Goal: Check status: Check status

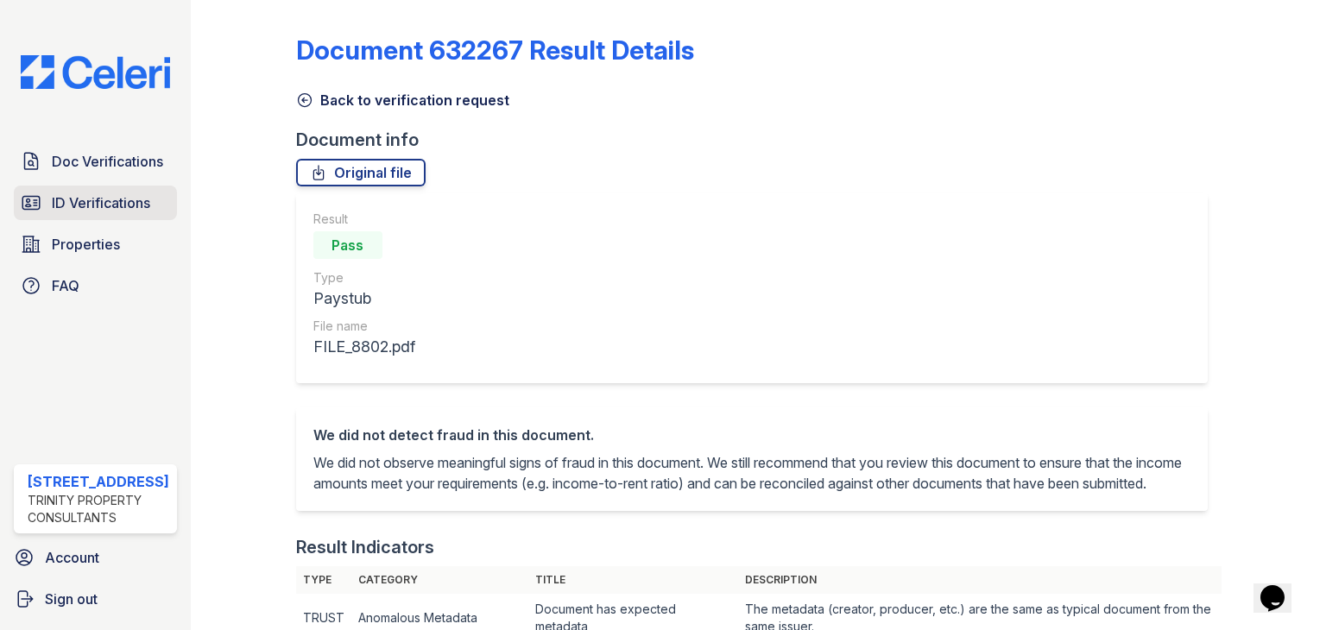
click at [79, 187] on link "ID Verifications" at bounding box center [95, 203] width 163 height 35
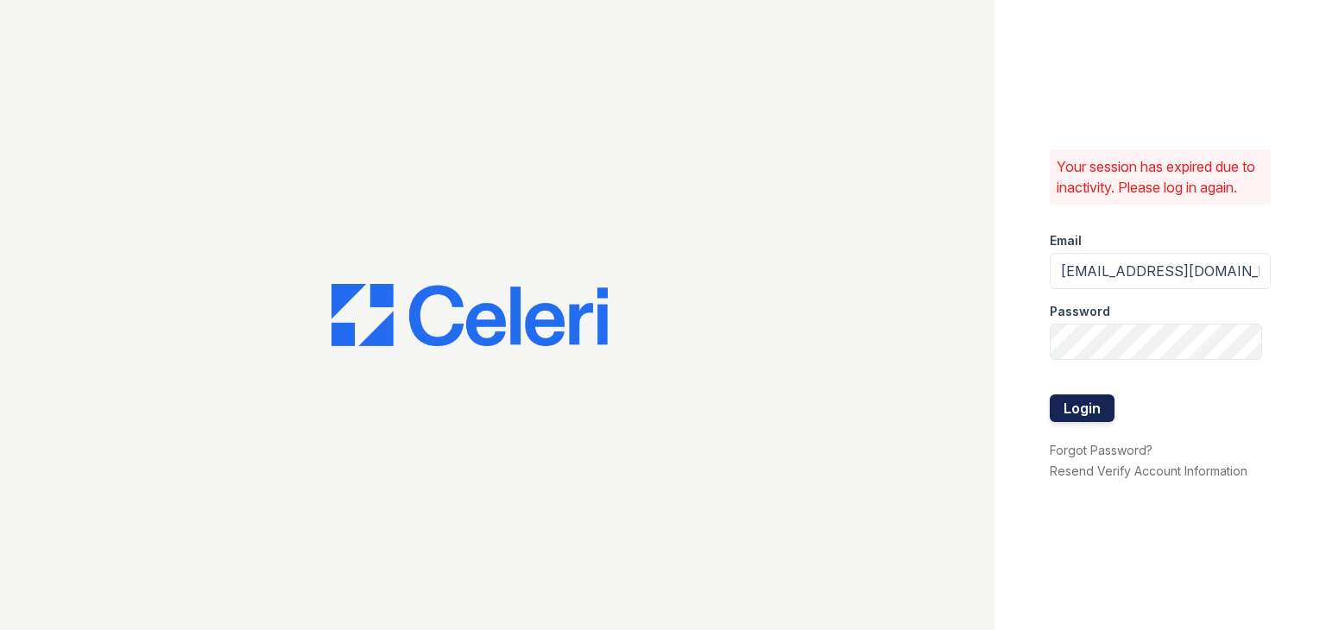
click at [1093, 412] on button "Login" at bounding box center [1082, 409] width 65 height 28
